Goal: Information Seeking & Learning: Learn about a topic

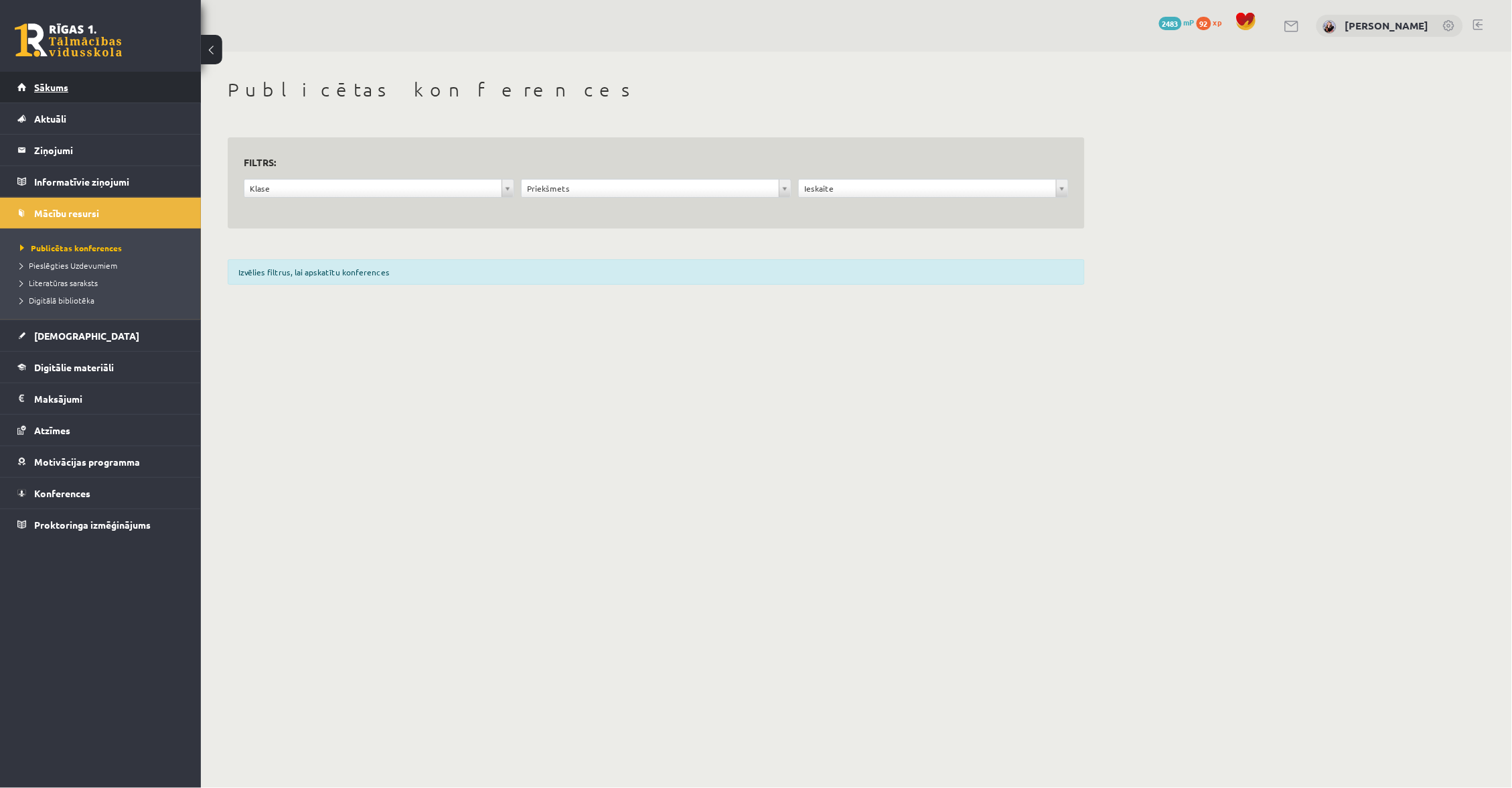
click at [178, 74] on link "Sākums" at bounding box center [100, 87] width 167 height 31
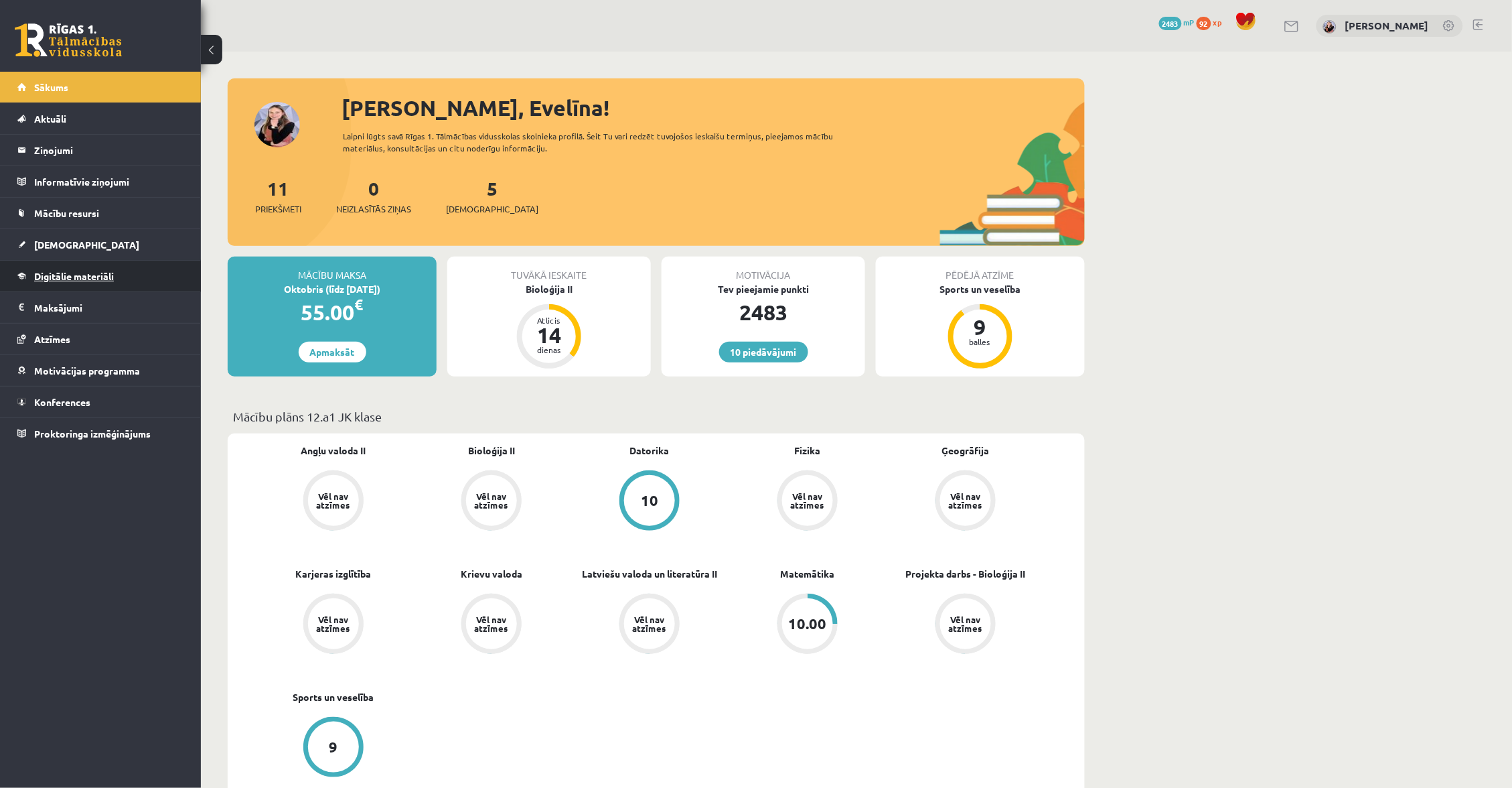
click at [77, 278] on span "Digitālie materiāli" at bounding box center [73, 276] width 79 height 12
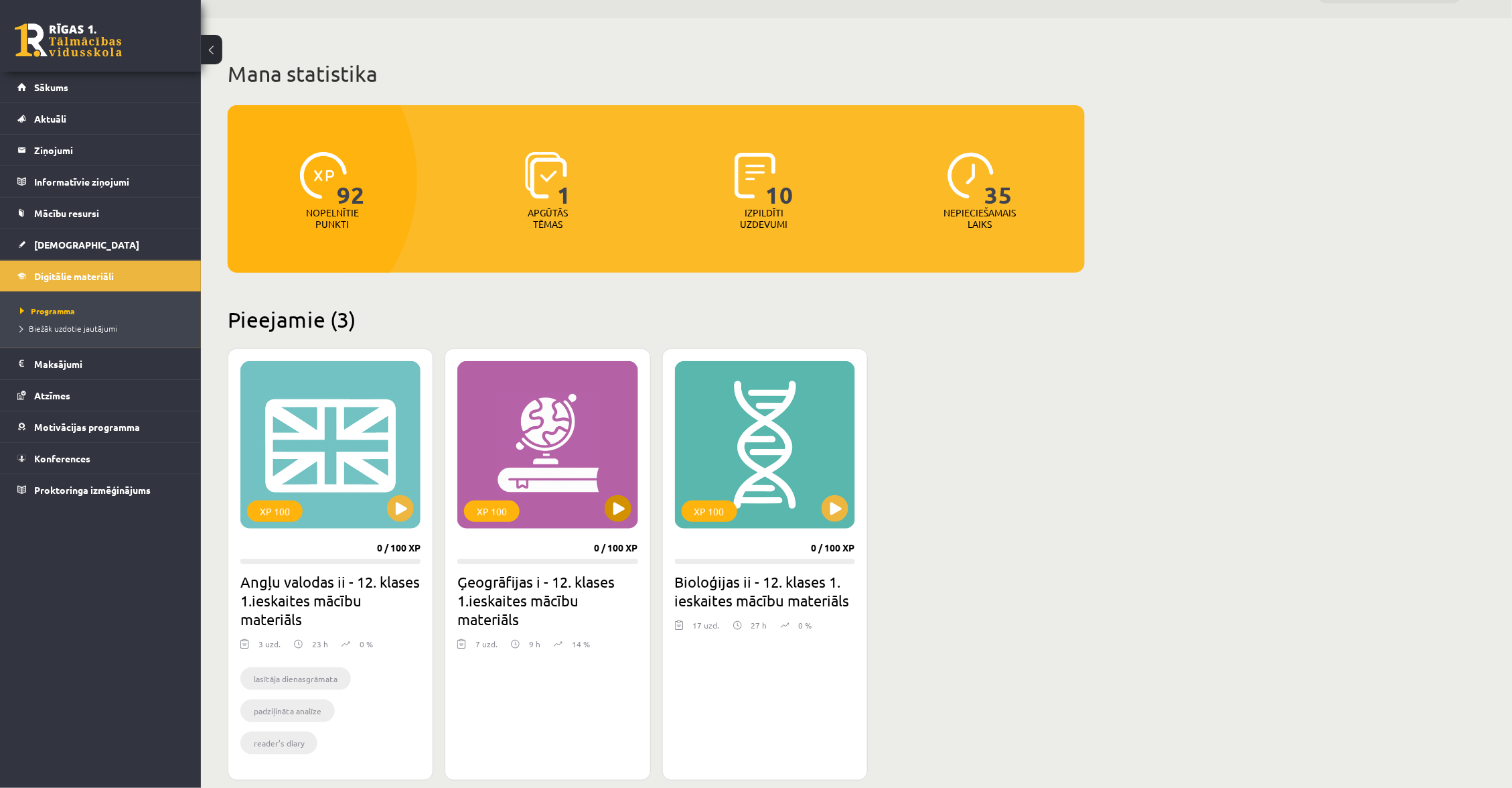
scroll to position [51, 0]
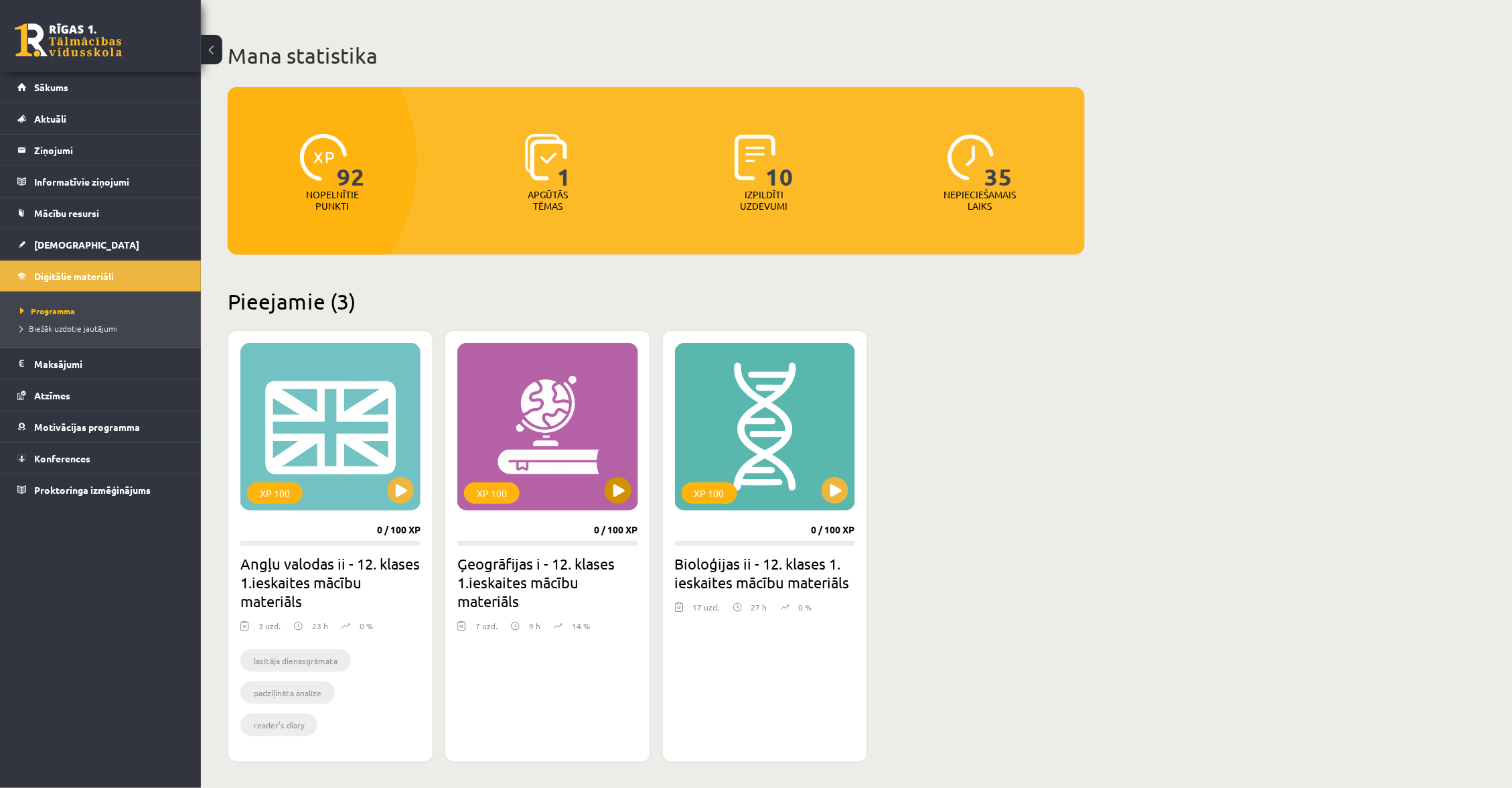
click at [613, 498] on button at bounding box center [618, 490] width 26 height 26
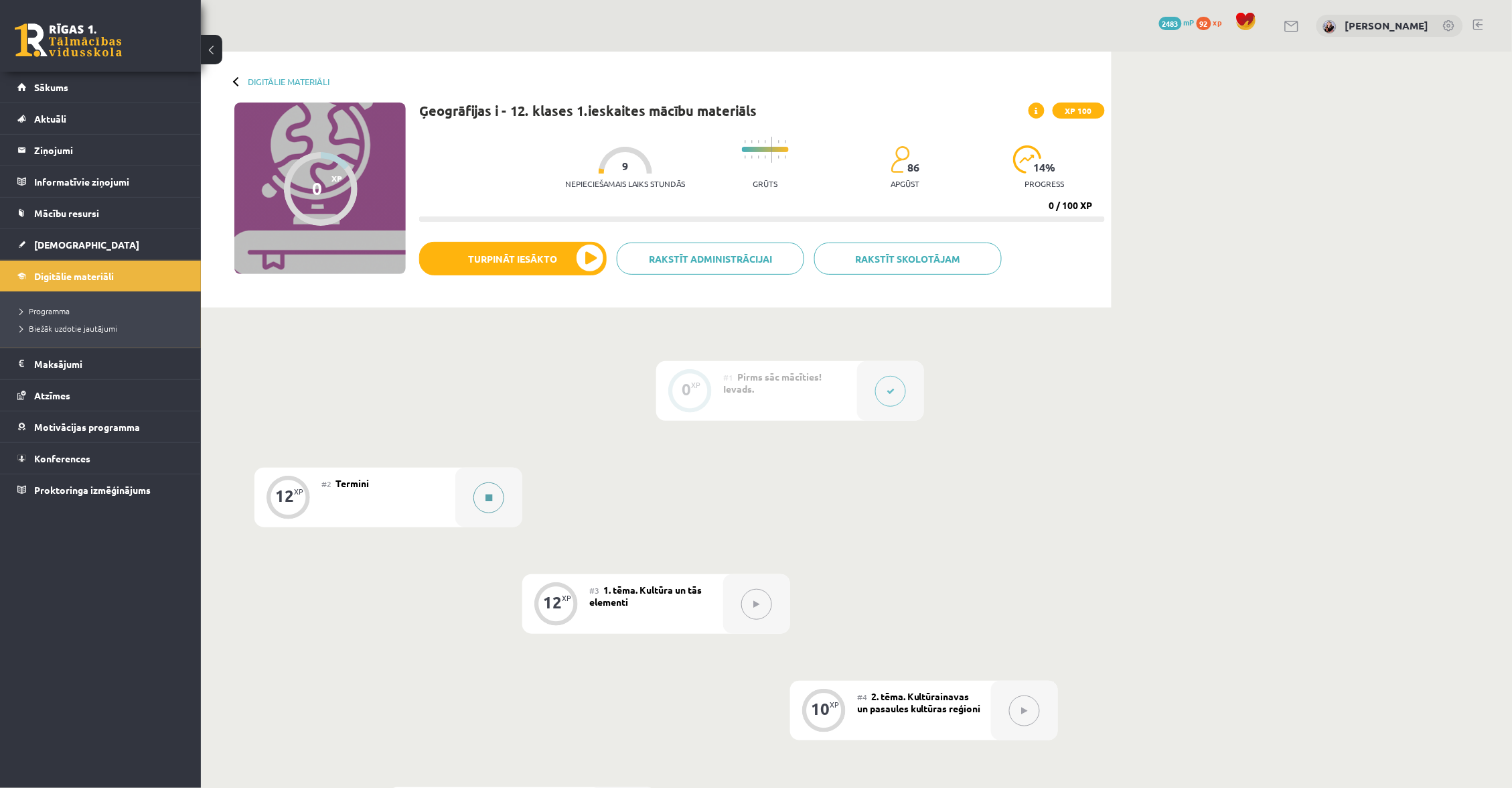
click at [500, 497] on button at bounding box center [489, 497] width 31 height 31
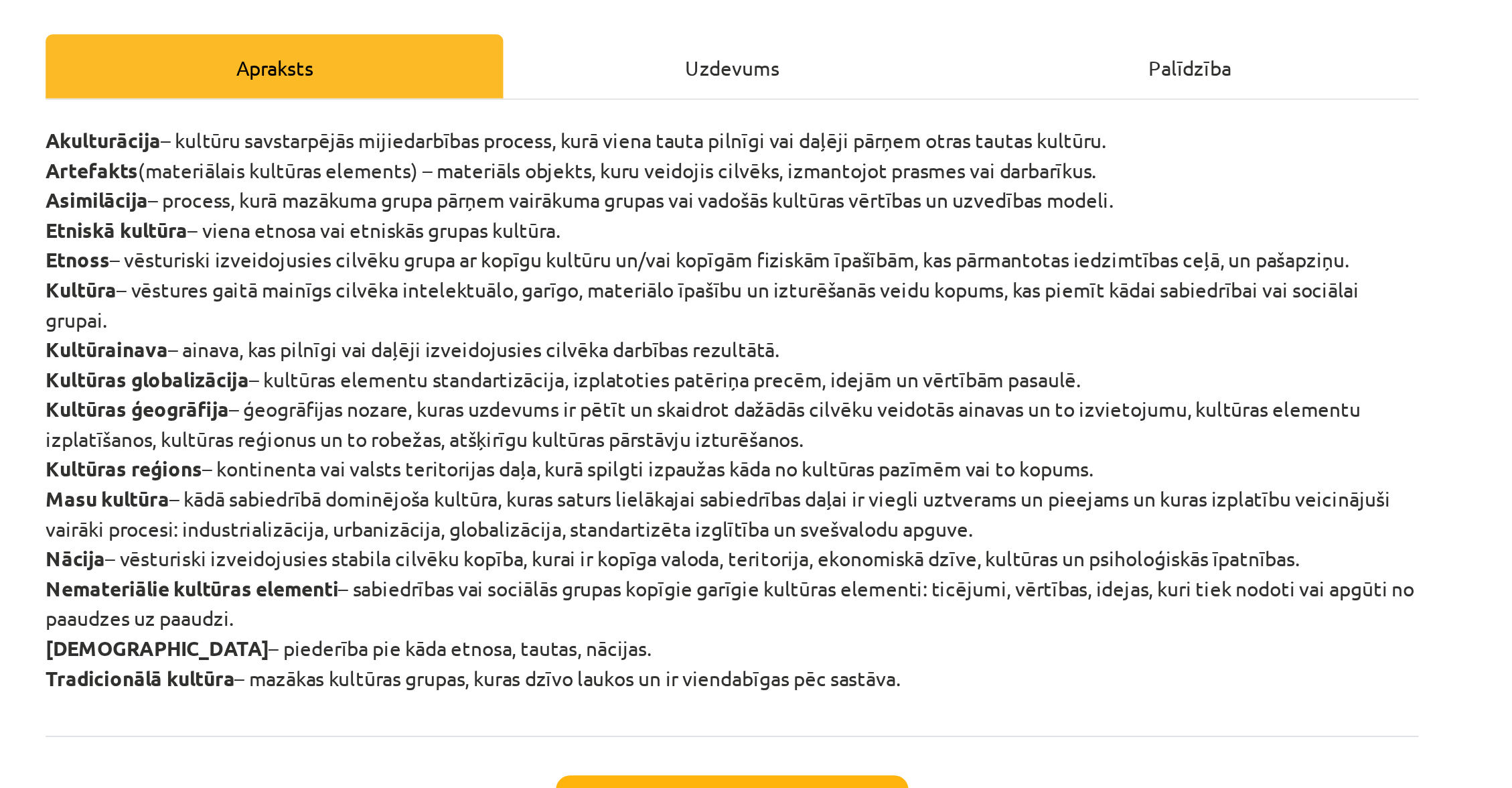
click at [648, 197] on div "Uzdevums" at bounding box center [756, 211] width 215 height 30
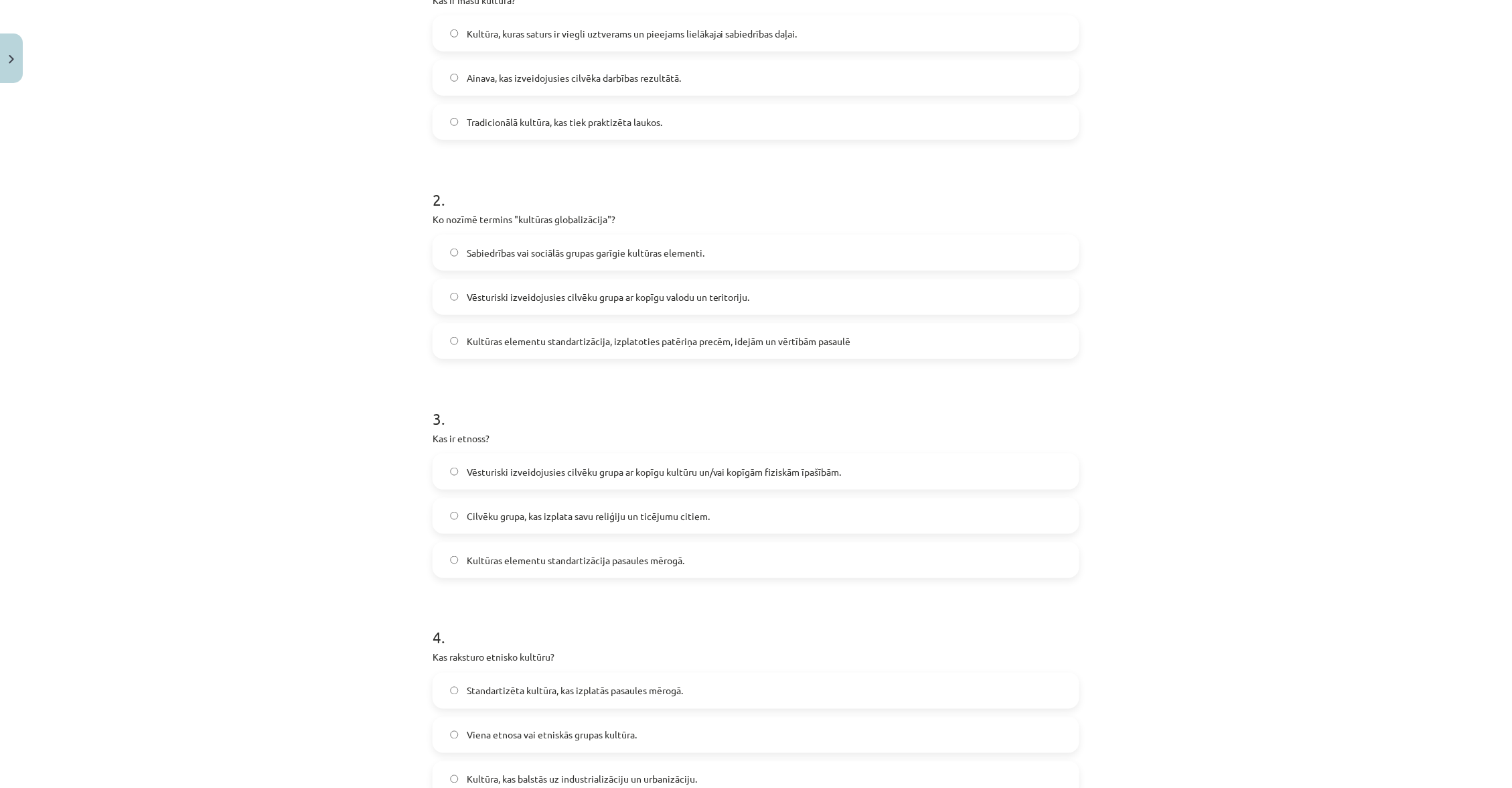
scroll to position [331, 0]
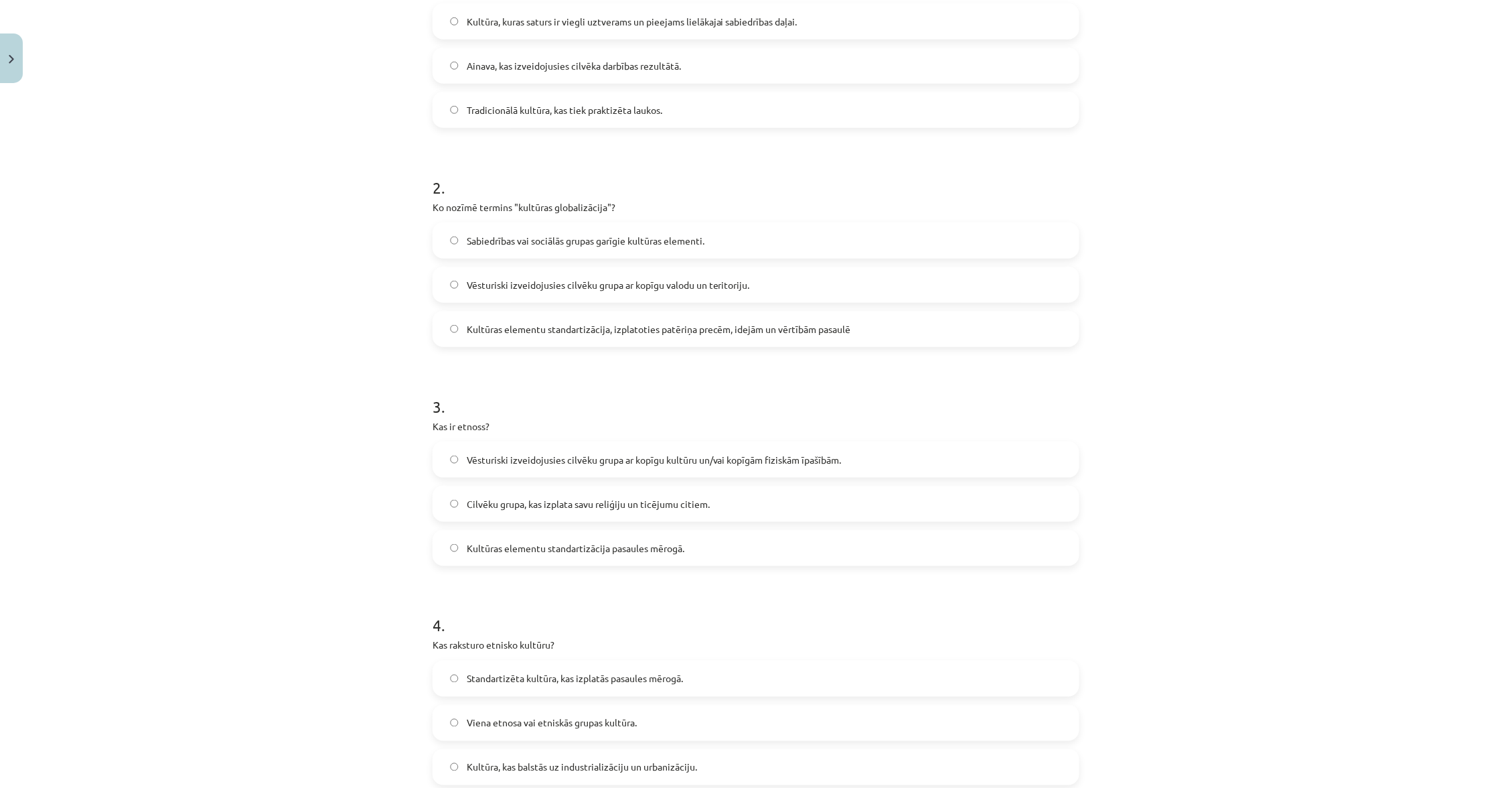
click at [671, 322] on span "Kultūras elementu standartizācija, izplatoties patēriņa precēm, idejām un vērtī…" at bounding box center [659, 329] width 384 height 14
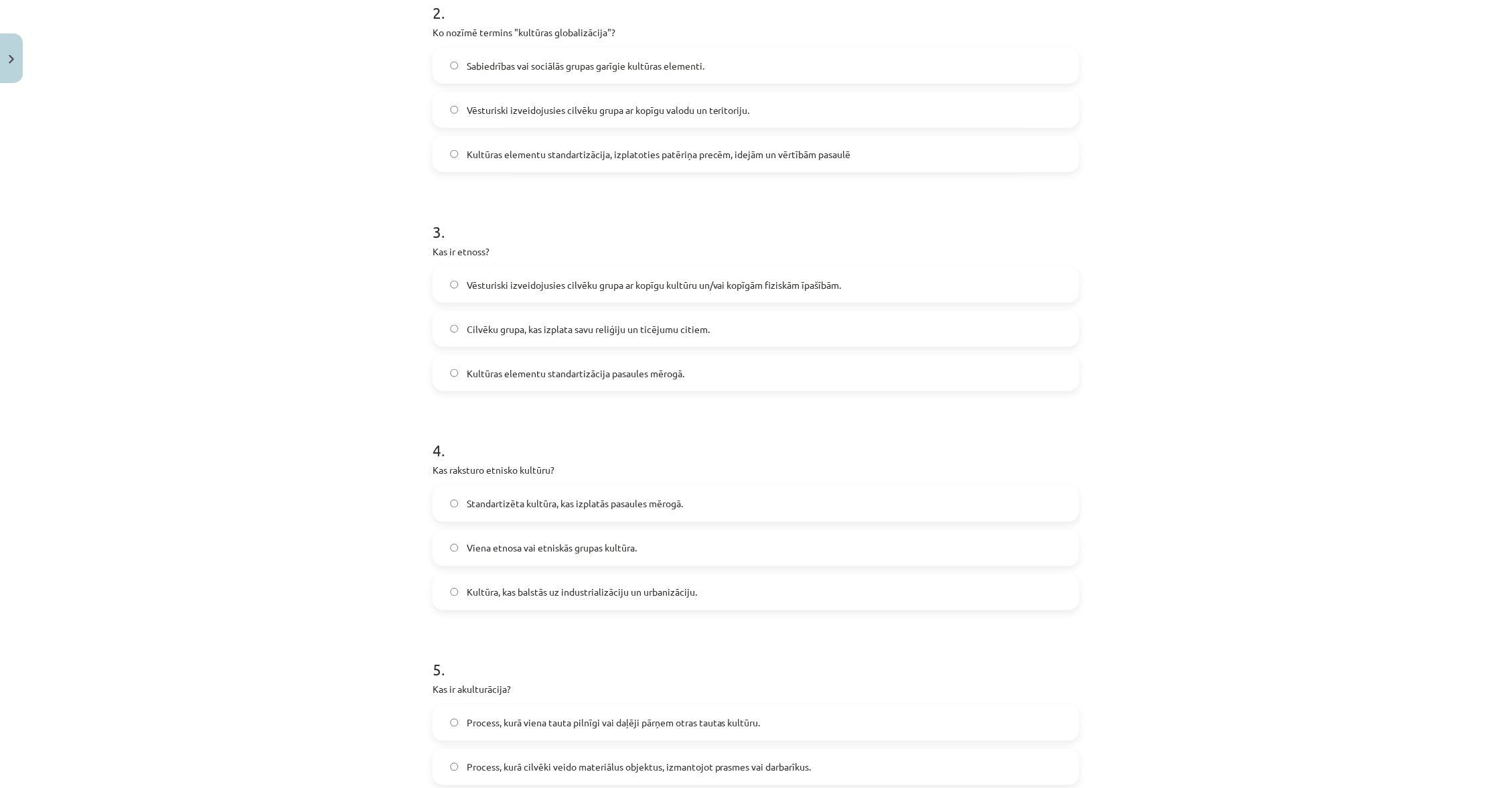
scroll to position [515, 0]
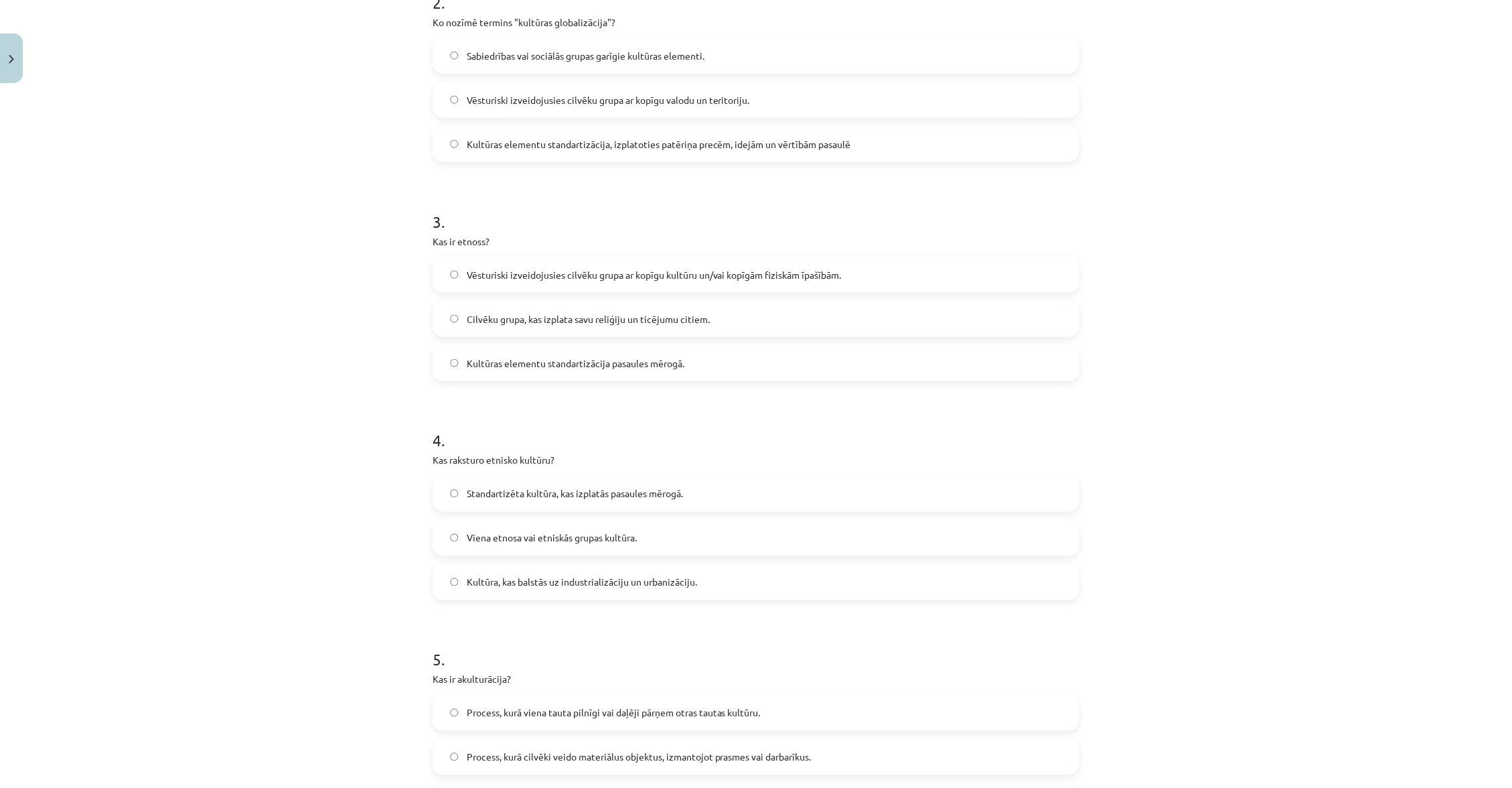
click at [726, 268] on span "Vēsturiski izveidojusies cilvēku grupa ar kopīgu kultūru un/vai kopīgām fiziskā…" at bounding box center [653, 274] width 375 height 14
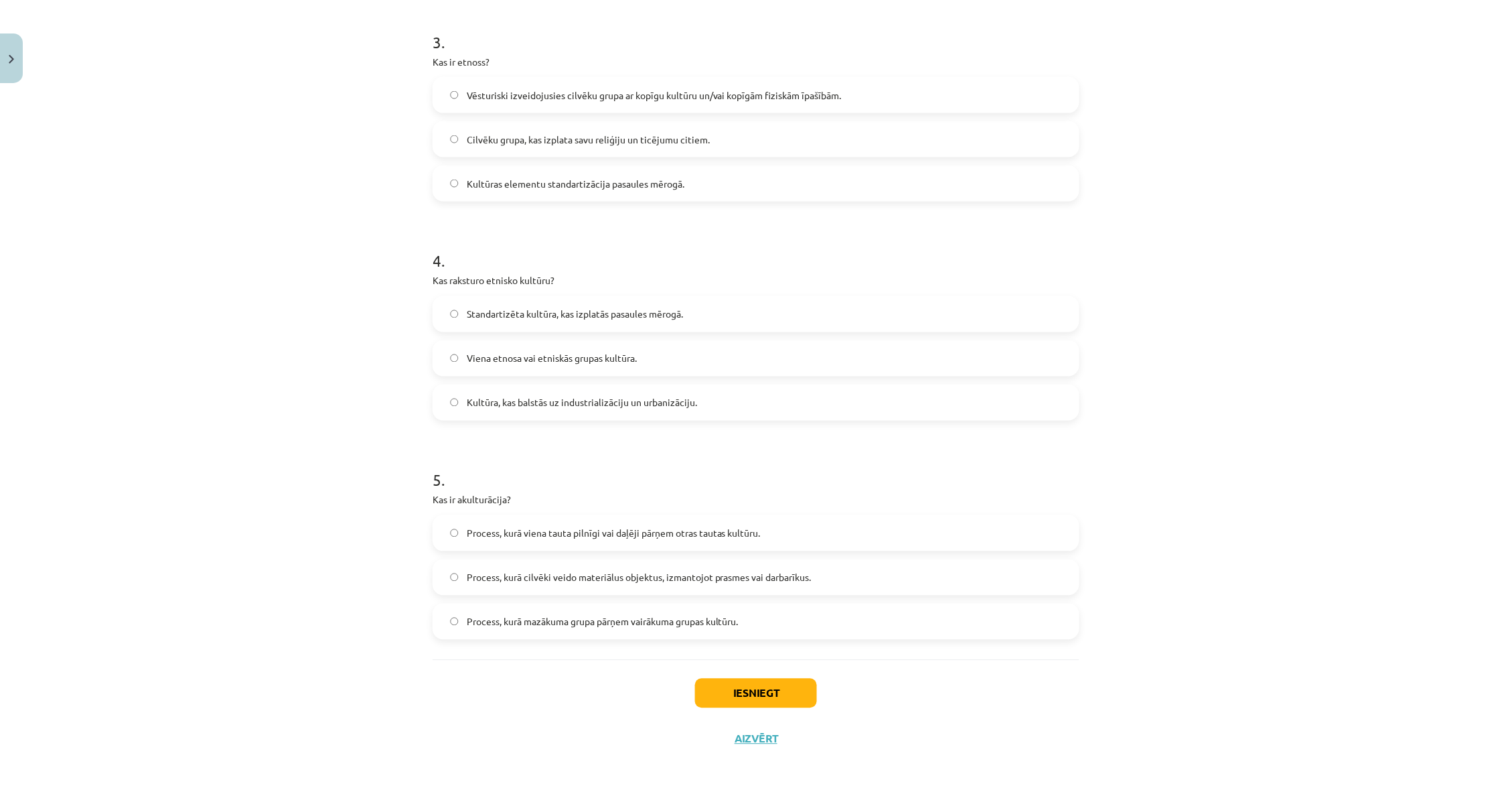
scroll to position [695, 0]
click at [667, 355] on label "Viena etnosa vai etniskās grupas kultūra." at bounding box center [756, 358] width 644 height 33
click at [578, 528] on span "Process, kurā viena tauta pilnīgi vai daļēji pārņem otras tautas kultūru." at bounding box center [613, 534] width 294 height 14
click at [730, 689] on button "Iesniegt" at bounding box center [755, 694] width 122 height 29
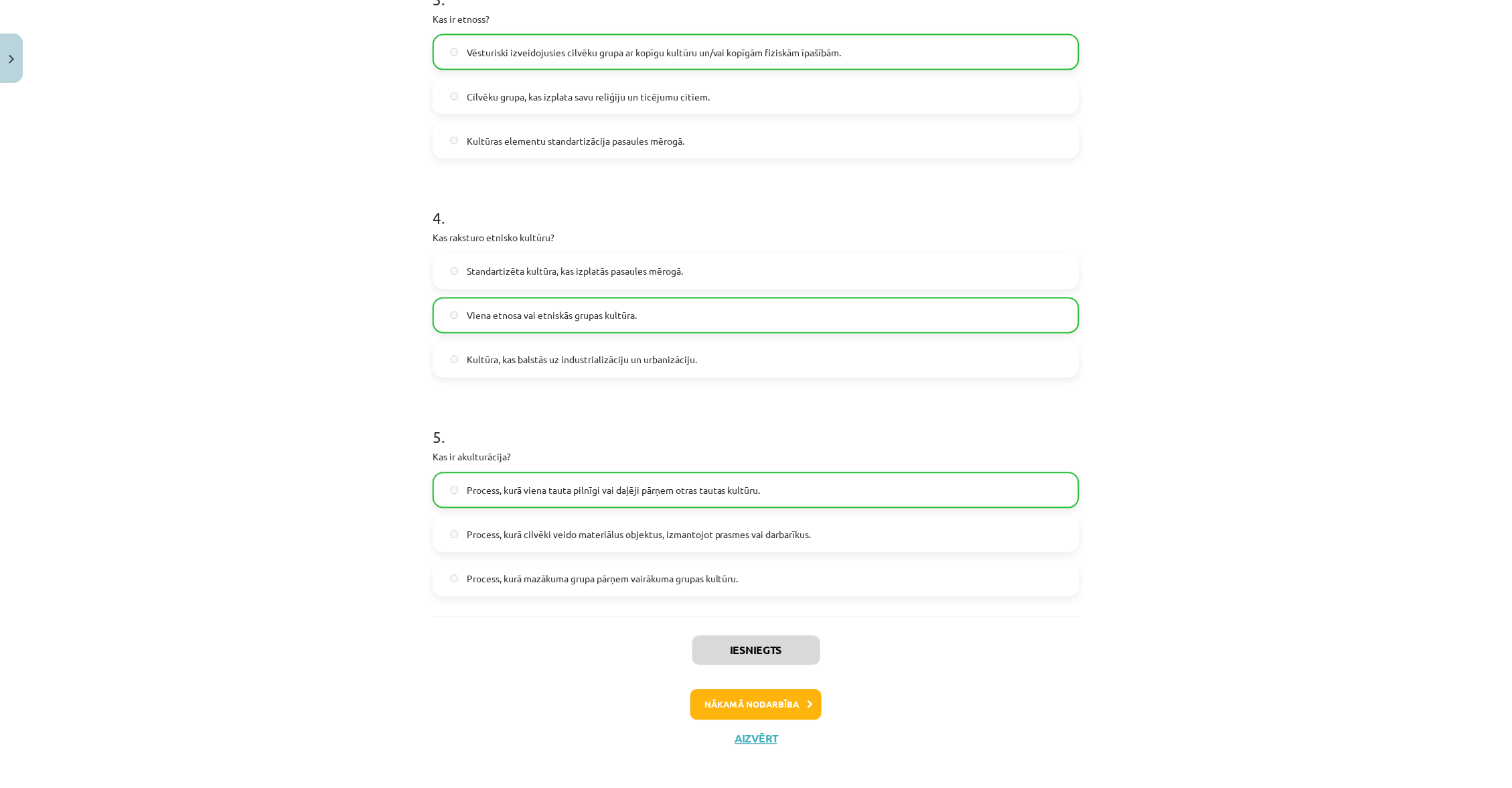
scroll to position [737, 0]
click at [765, 702] on button "Nākamā nodarbība" at bounding box center [756, 706] width 132 height 31
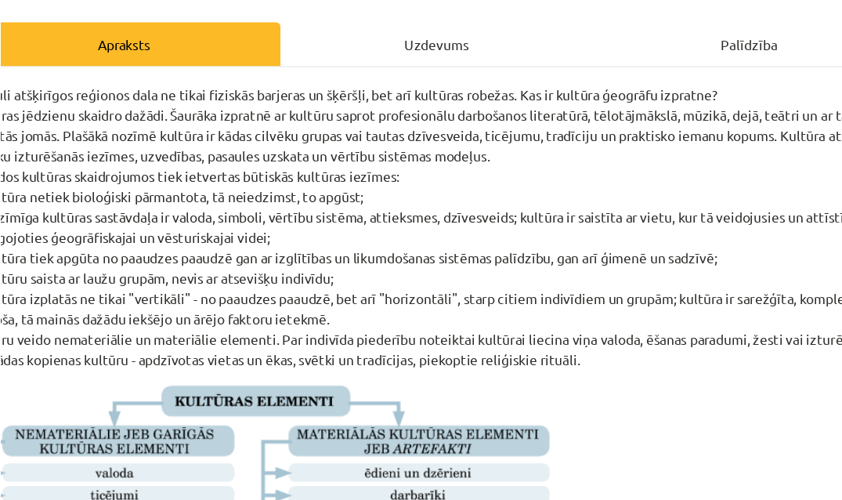
scroll to position [202, 0]
